Goal: Information Seeking & Learning: Learn about a topic

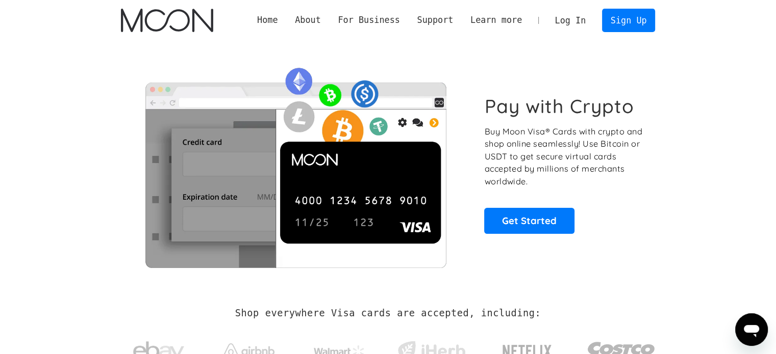
click at [95, 140] on section "Pay with Crypto Buy Moon Visa® Cards with crypto and shop online seamlessly! Us…" at bounding box center [388, 164] width 776 height 247
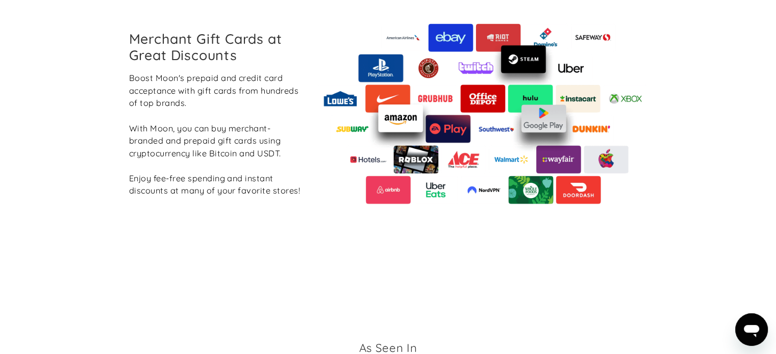
scroll to position [1224, 0]
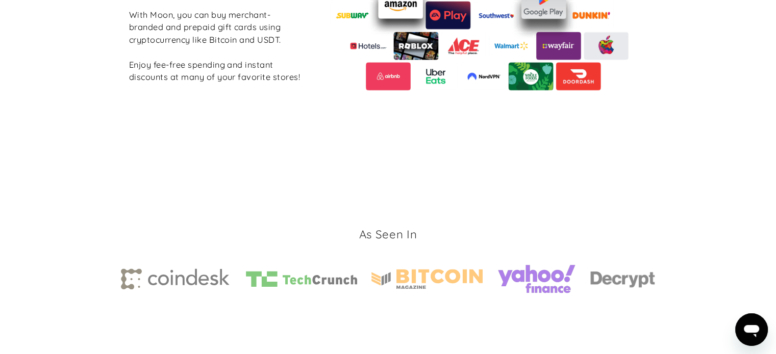
drag, startPoint x: 334, startPoint y: 122, endPoint x: 212, endPoint y: 190, distance: 139.5
click at [211, 188] on div "As Seen In" at bounding box center [388, 264] width 534 height 211
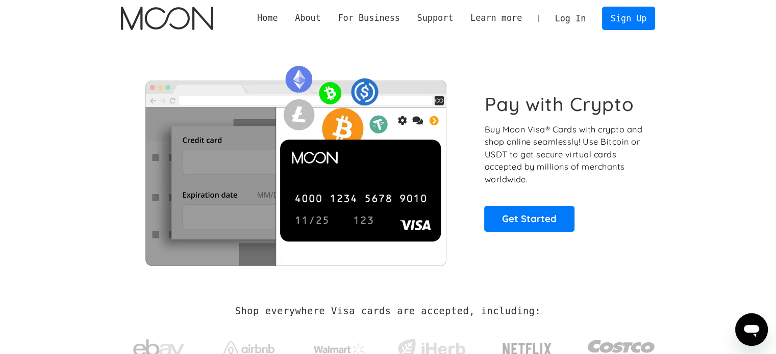
scroll to position [0, 0]
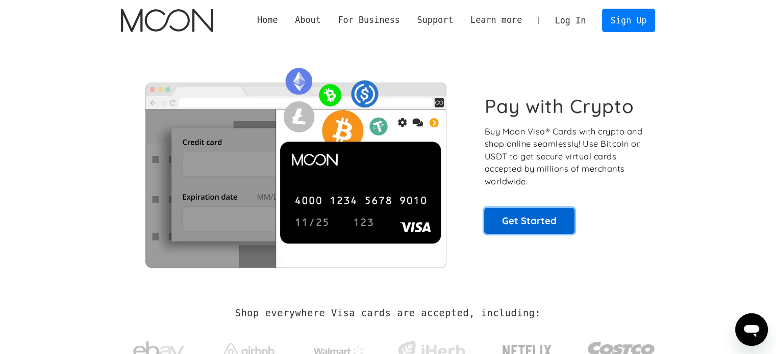
click at [547, 219] on link "Get Started" at bounding box center [529, 220] width 90 height 25
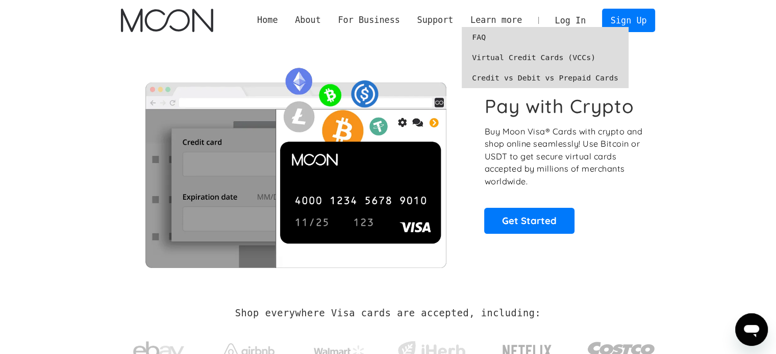
click at [509, 78] on link "Credit vs Debit vs Prepaid Cards" at bounding box center [545, 78] width 167 height 20
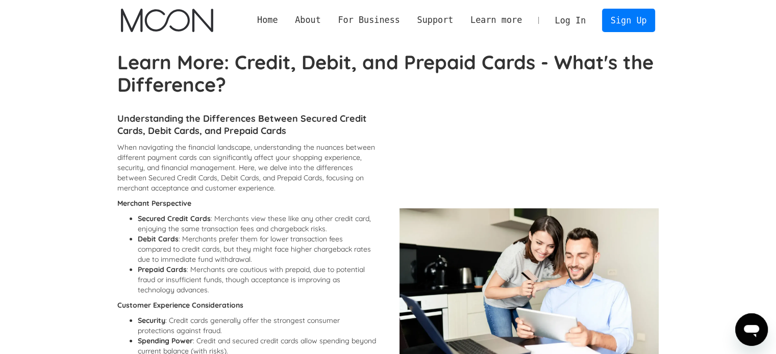
click at [262, 114] on strong "Understanding the Differences Between Secured Credit Cards, Debit Cards, and Pr…" at bounding box center [241, 125] width 249 height 24
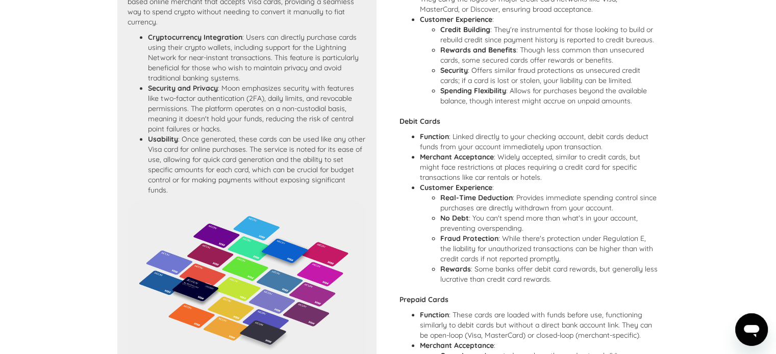
scroll to position [938, 0]
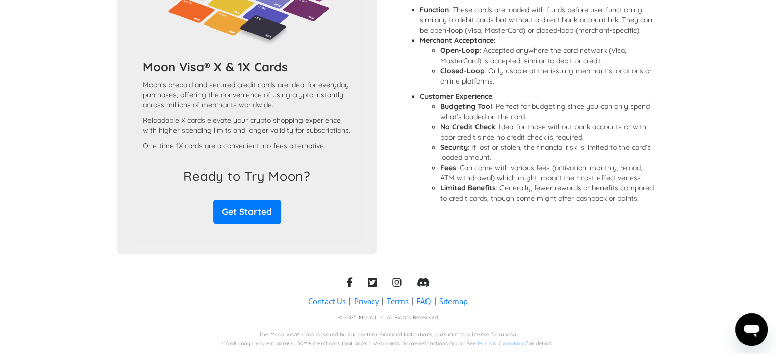
click at [326, 301] on link "Contact Us" at bounding box center [327, 301] width 38 height 11
